Goal: Transaction & Acquisition: Purchase product/service

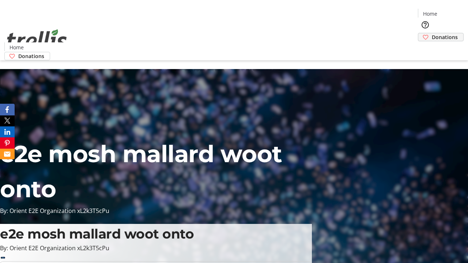
click at [432, 33] on span "Donations" at bounding box center [445, 37] width 26 height 8
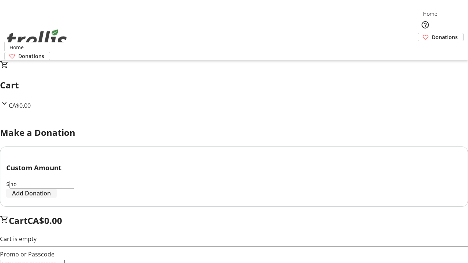
click at [51, 198] on span "Add Donation" at bounding box center [31, 193] width 39 height 9
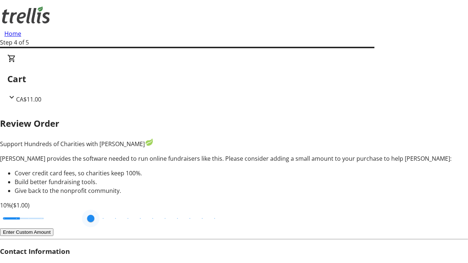
drag, startPoint x: 141, startPoint y: 197, endPoint x: 262, endPoint y: 193, distance: 121.4
type input "20"
click at [52, 210] on input "Cover fees percentage" at bounding box center [23, 218] width 56 height 16
